Goal: Check status

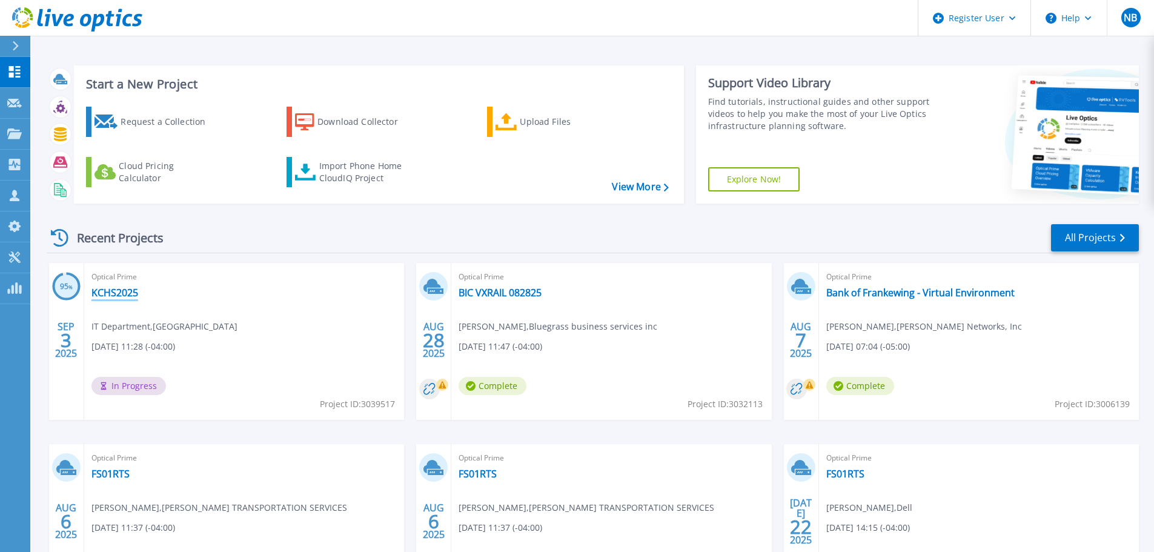
click at [122, 288] on link "KCHS2025" at bounding box center [115, 293] width 47 height 12
